Goal: Information Seeking & Learning: Find specific fact

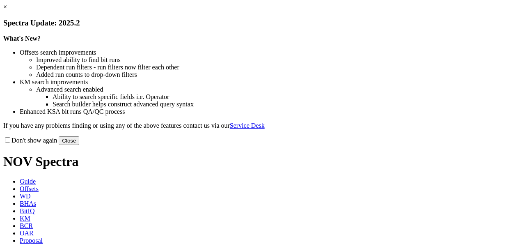
click at [7, 10] on link "×" at bounding box center [5, 6] width 4 height 7
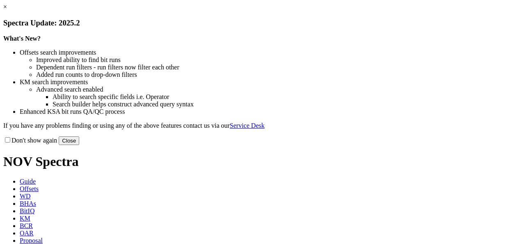
click at [7, 10] on link "×" at bounding box center [5, 6] width 4 height 7
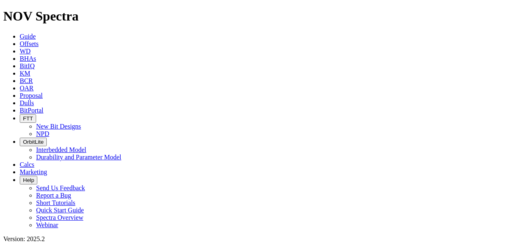
scroll to position [1066, 0]
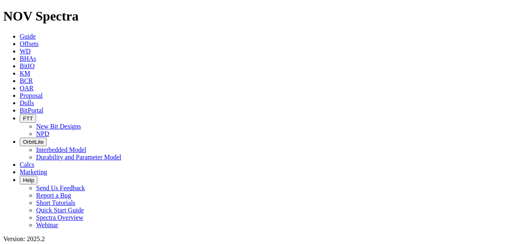
type input "litoral"
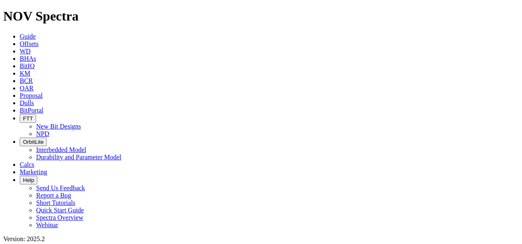
type input "xanab"
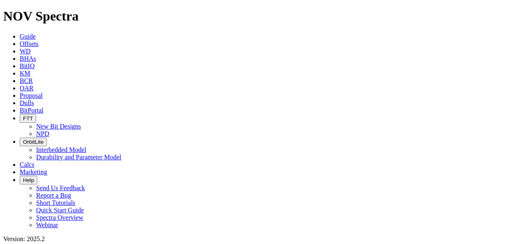
checkbox input "true"
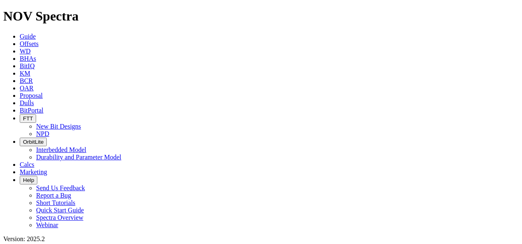
type input "x"
type input "tk66"
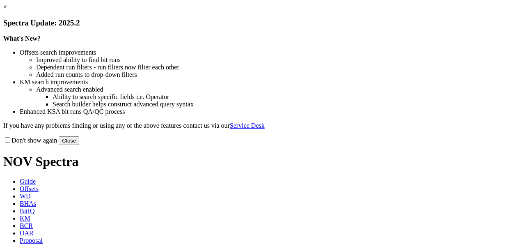
click at [7, 10] on link "×" at bounding box center [5, 6] width 4 height 7
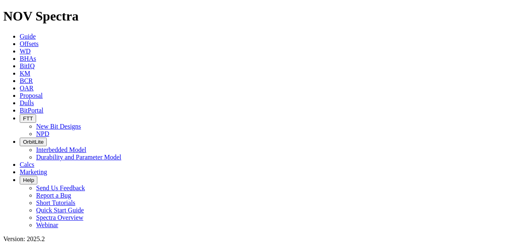
drag, startPoint x: 16, startPoint y: 171, endPoint x: 341, endPoint y: 205, distance: 326.6
drag, startPoint x: 341, startPoint y: 205, endPoint x: 317, endPoint y: 196, distance: 26.1
drag, startPoint x: 317, startPoint y: 196, endPoint x: 254, endPoint y: 124, distance: 95.3
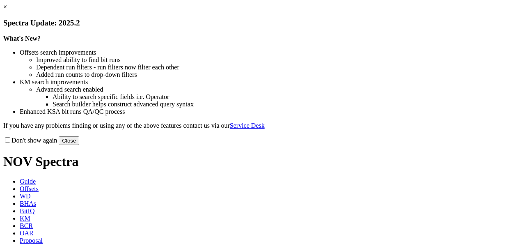
click at [7, 10] on link "×" at bounding box center [5, 6] width 4 height 7
